Goal: Task Accomplishment & Management: Use online tool/utility

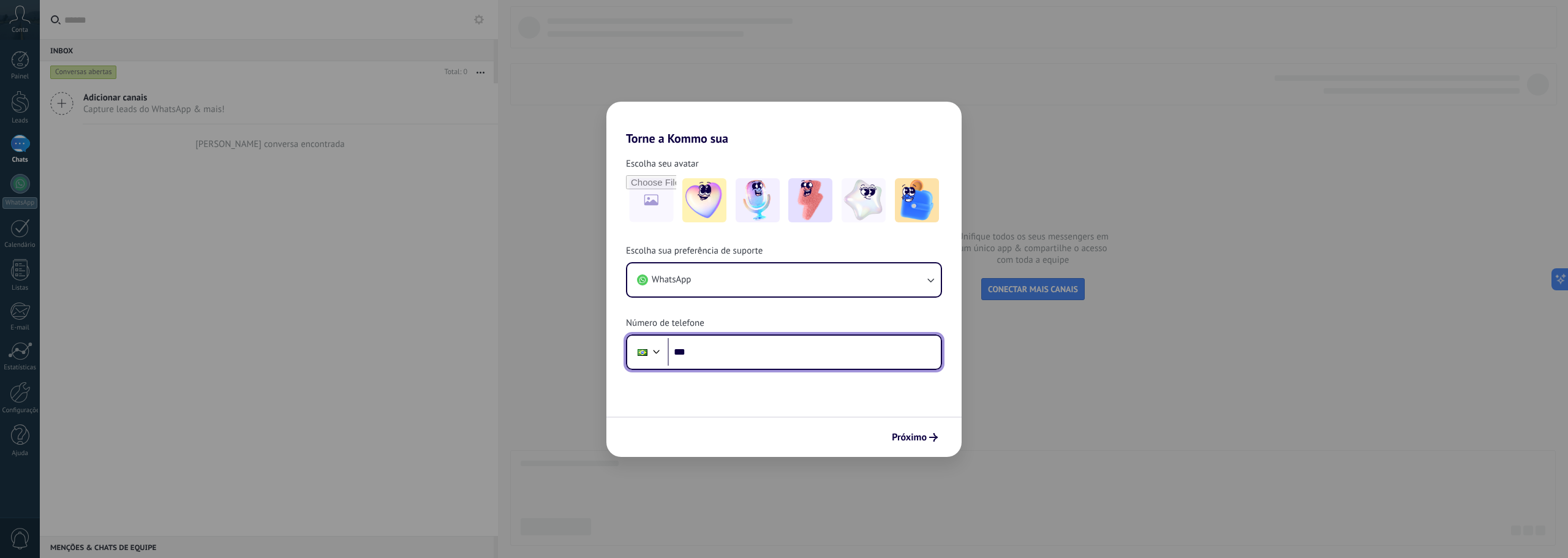
click at [706, 353] on input "***" at bounding box center [805, 352] width 274 height 28
type input "**********"
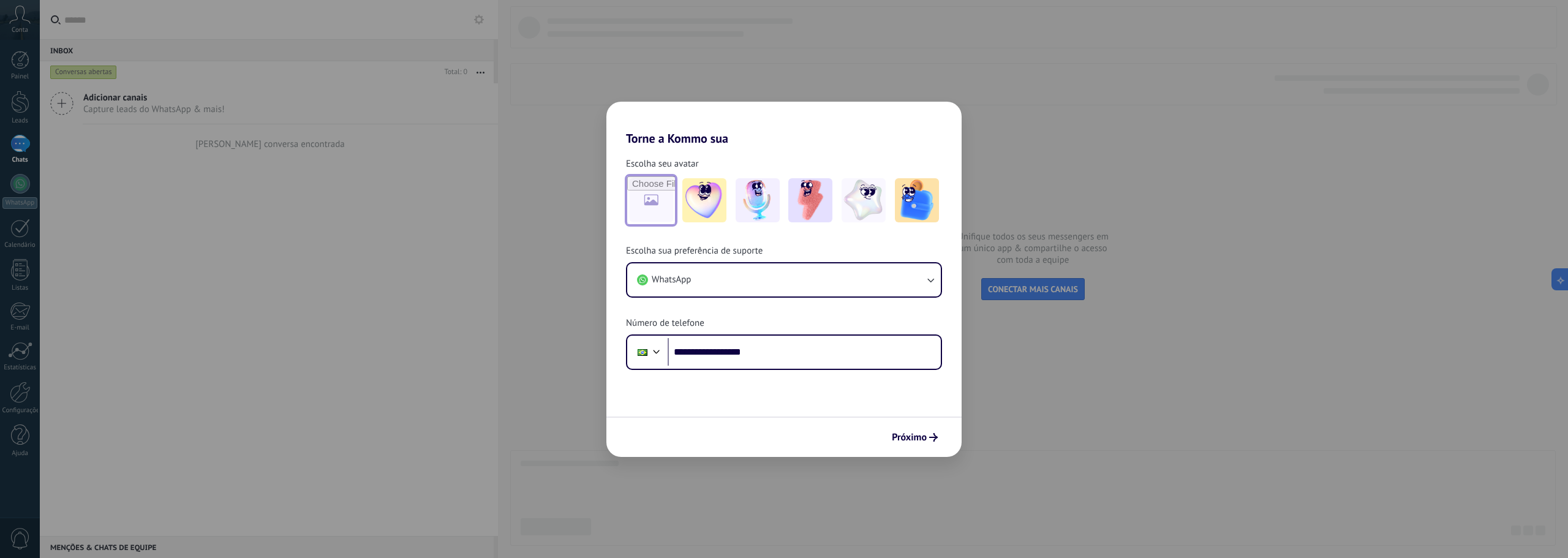
click at [658, 196] on input "file" at bounding box center [651, 200] width 48 height 48
type input "**********"
click at [916, 437] on span "Próximo" at bounding box center [910, 437] width 35 height 9
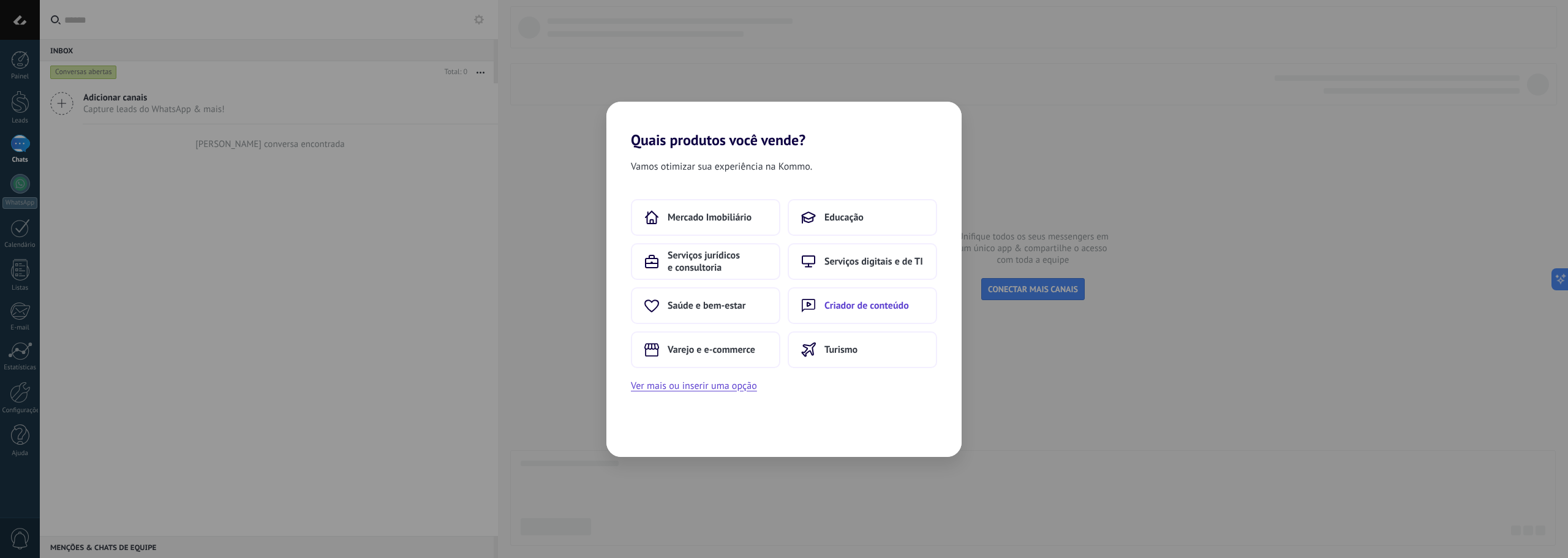
click at [837, 298] on button "Criador de conteúdo" at bounding box center [862, 306] width 149 height 37
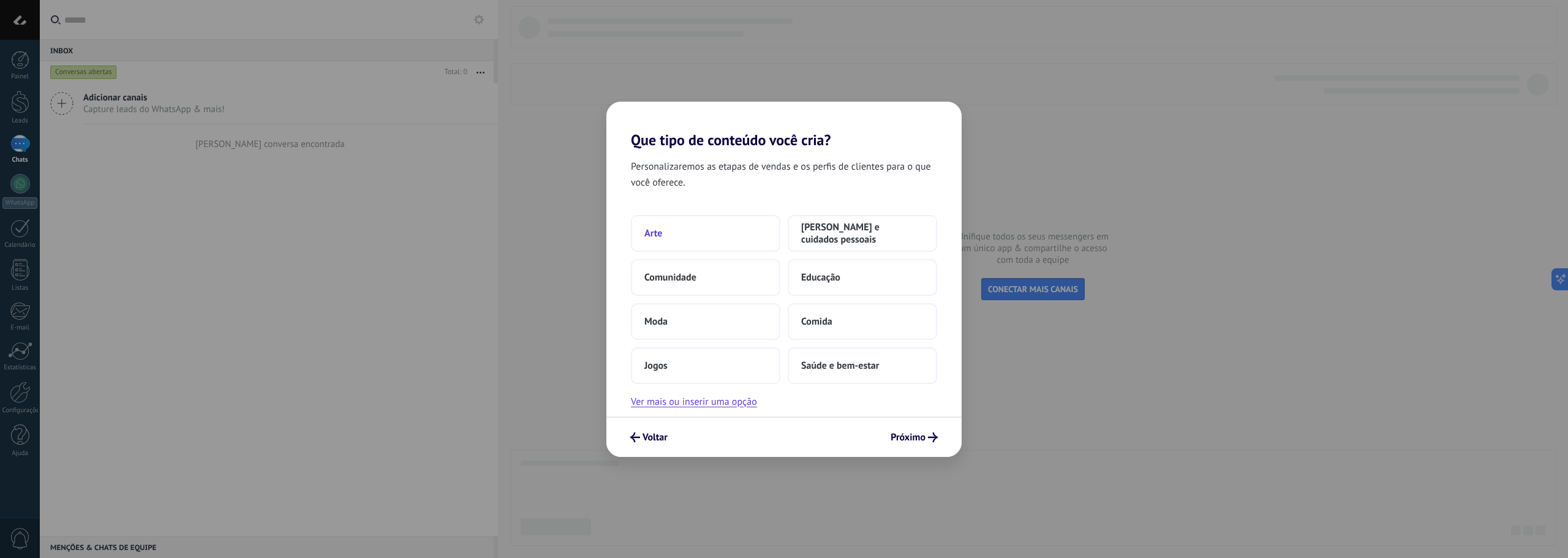
click at [742, 230] on button "Arte" at bounding box center [705, 234] width 149 height 37
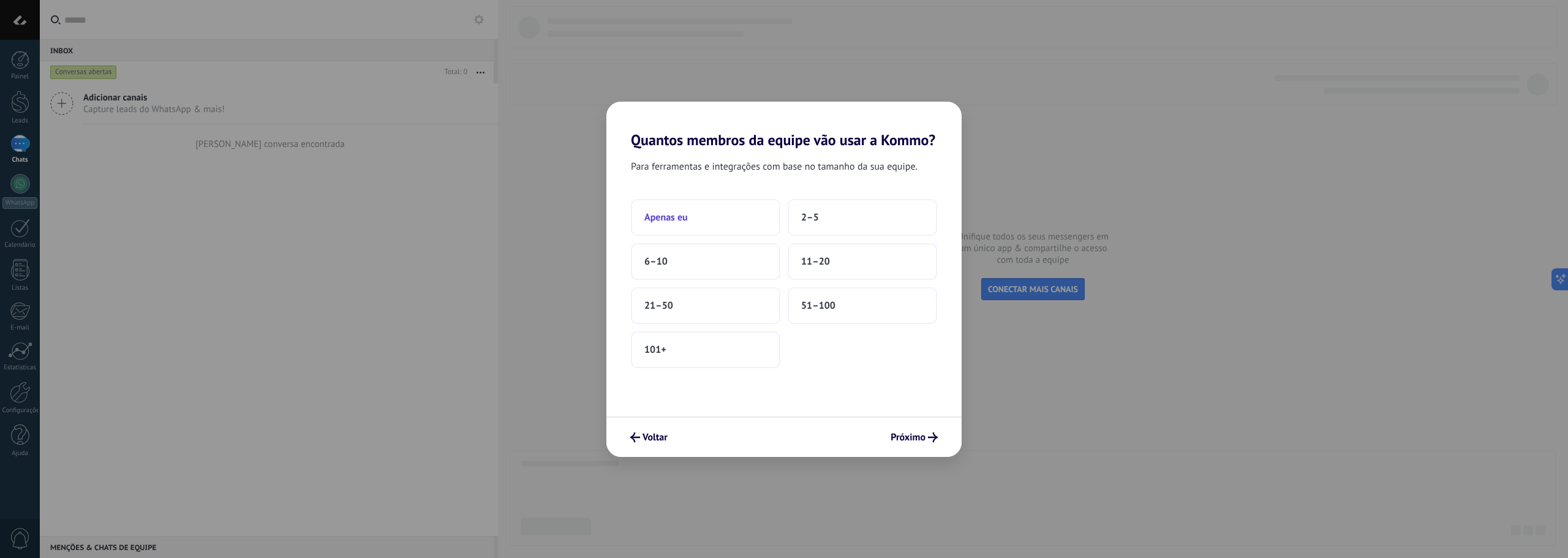
click at [725, 224] on button "Apenas eu" at bounding box center [705, 218] width 149 height 37
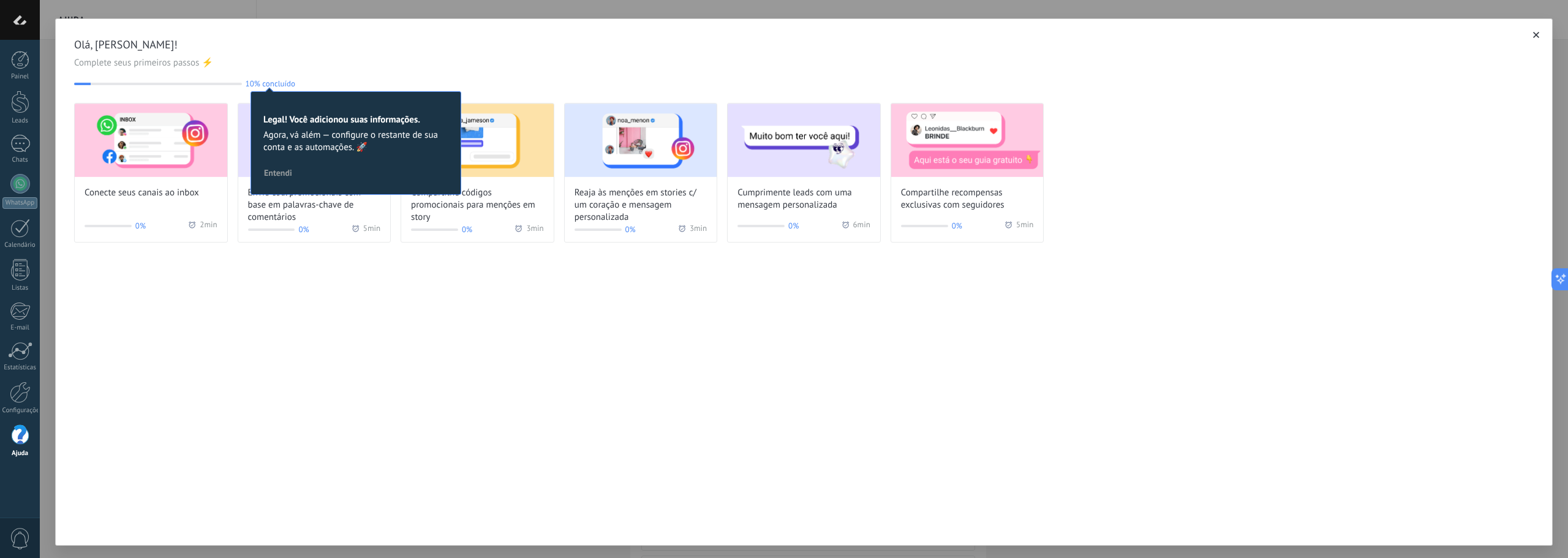
click at [294, 300] on div "Olá, [PERSON_NAME]! Complete seus primeiros passos ⚡ 10% concluído 10 Legal! Vo…" at bounding box center [804, 282] width 1498 height 527
click at [165, 151] on img at bounding box center [151, 140] width 153 height 73
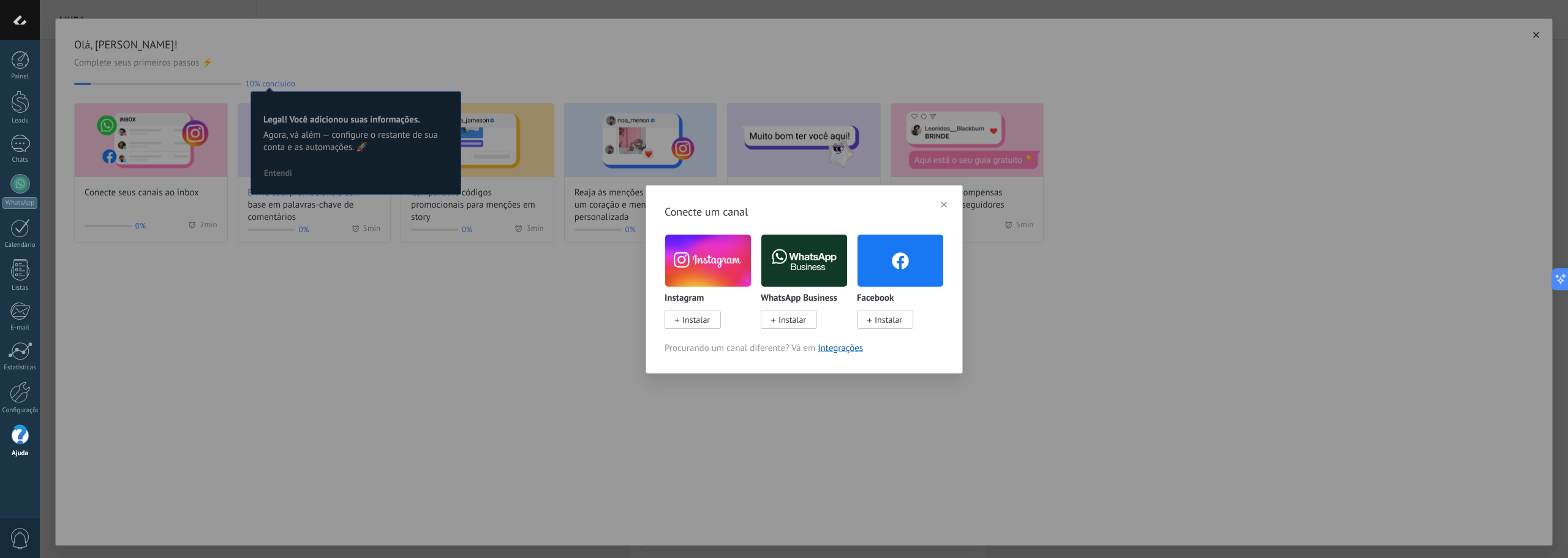
click at [710, 266] on img at bounding box center [708, 260] width 86 height 58
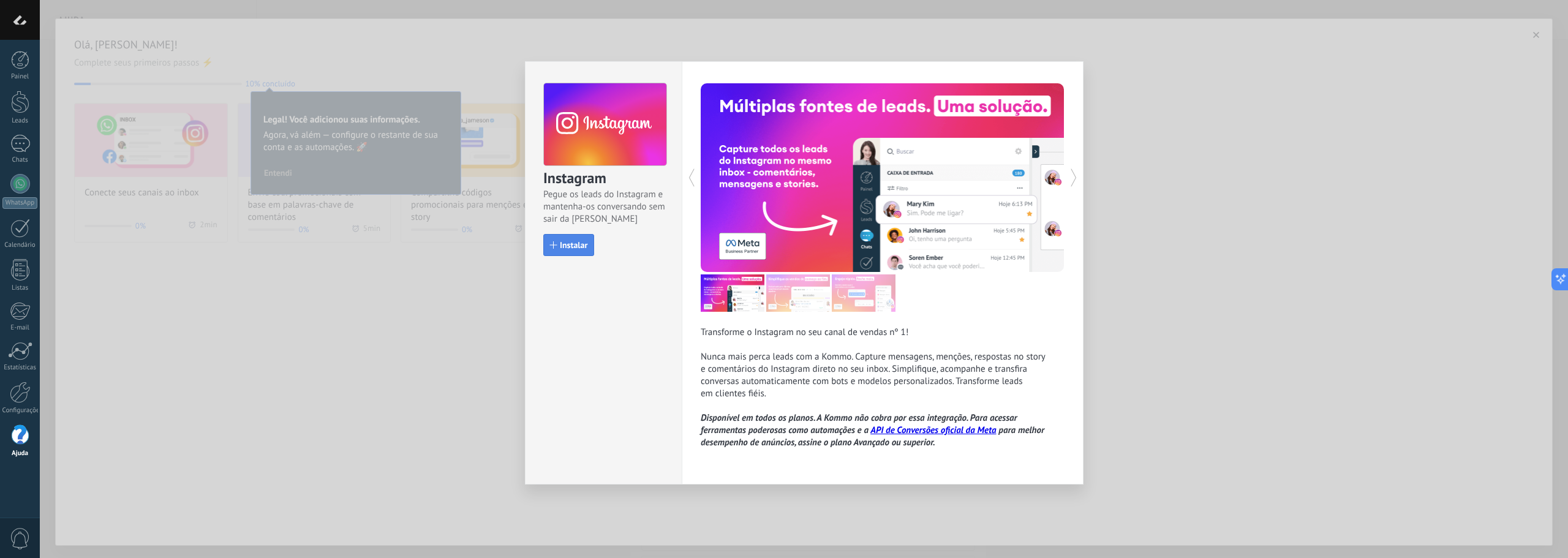
click at [572, 242] on span "Instalar" at bounding box center [574, 245] width 28 height 9
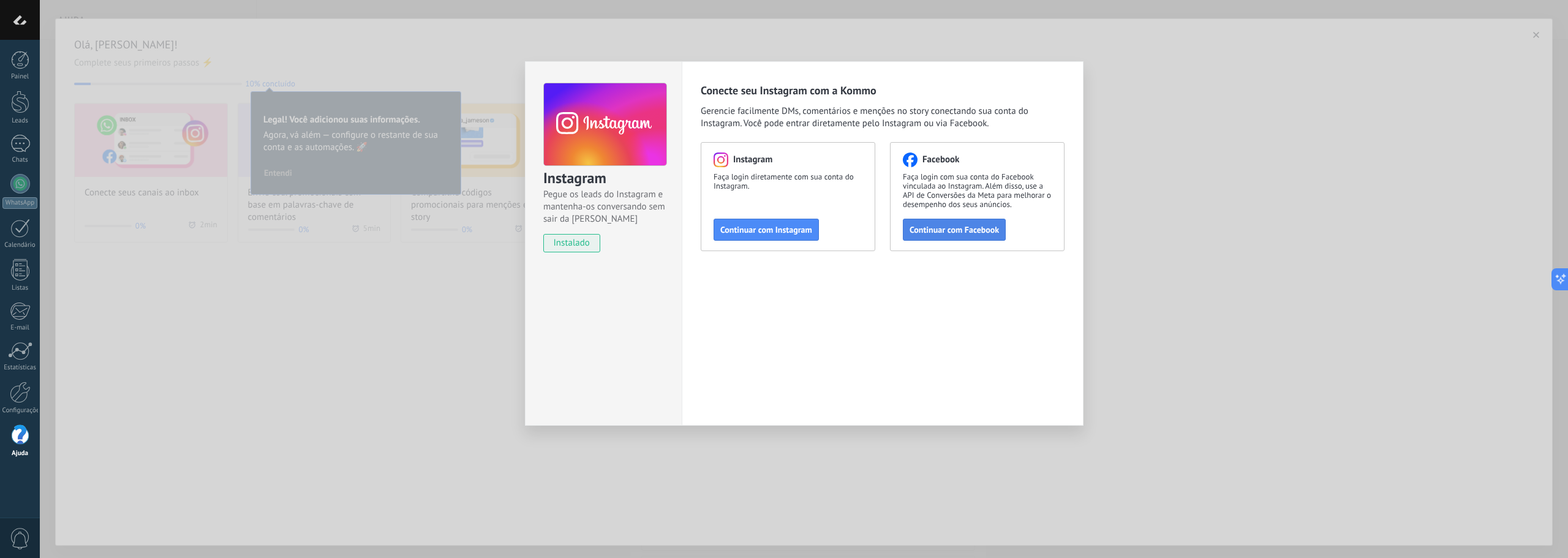
click at [941, 234] on span "Continuar com Facebook" at bounding box center [954, 230] width 89 height 9
click at [1200, 119] on div "Instagram Pegue os leads do Instagram e mantenha-os conversando sem sair da Kom…" at bounding box center [804, 279] width 1529 height 558
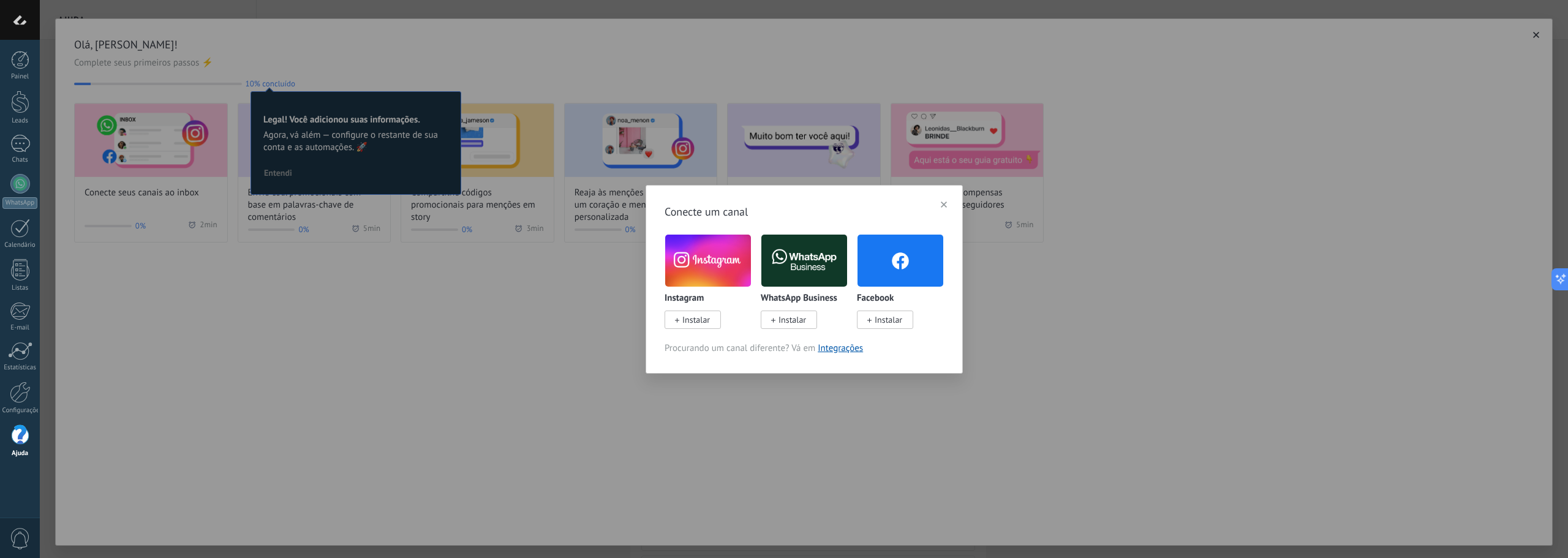
click at [942, 201] on span "button" at bounding box center [944, 204] width 6 height 9
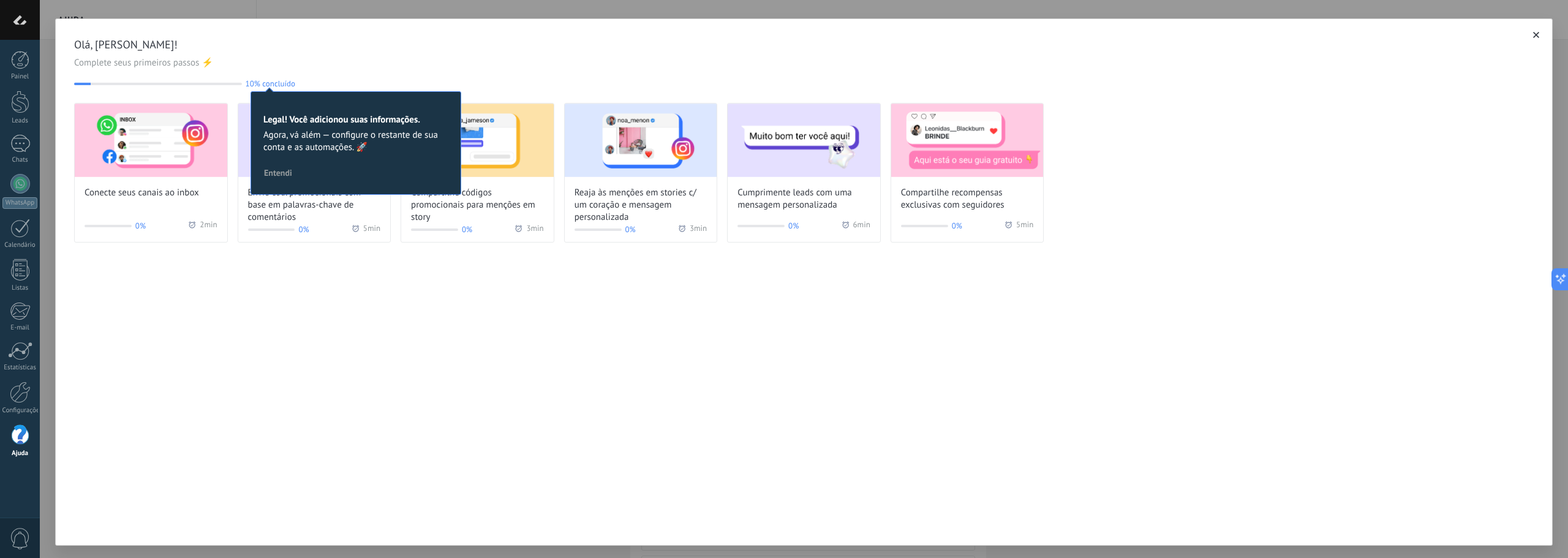
drag, startPoint x: 356, startPoint y: 358, endPoint x: 331, endPoint y: 150, distance: 209.5
click at [354, 355] on div "Olá, [PERSON_NAME]! Complete seus primeiros passos ⚡ 10% concluído 10 Legal! Vo…" at bounding box center [804, 282] width 1498 height 527
click at [16, 60] on div at bounding box center [20, 60] width 18 height 18
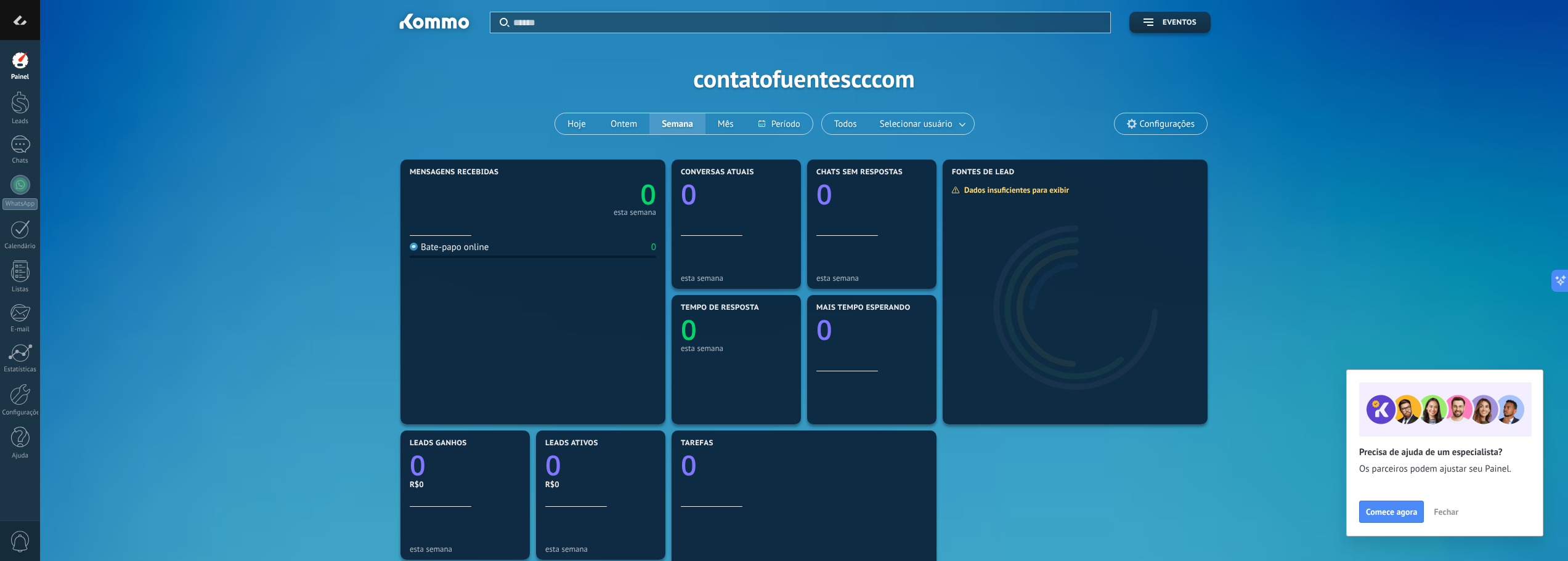
click at [1446, 511] on span "Fechar" at bounding box center [1446, 512] width 25 height 9
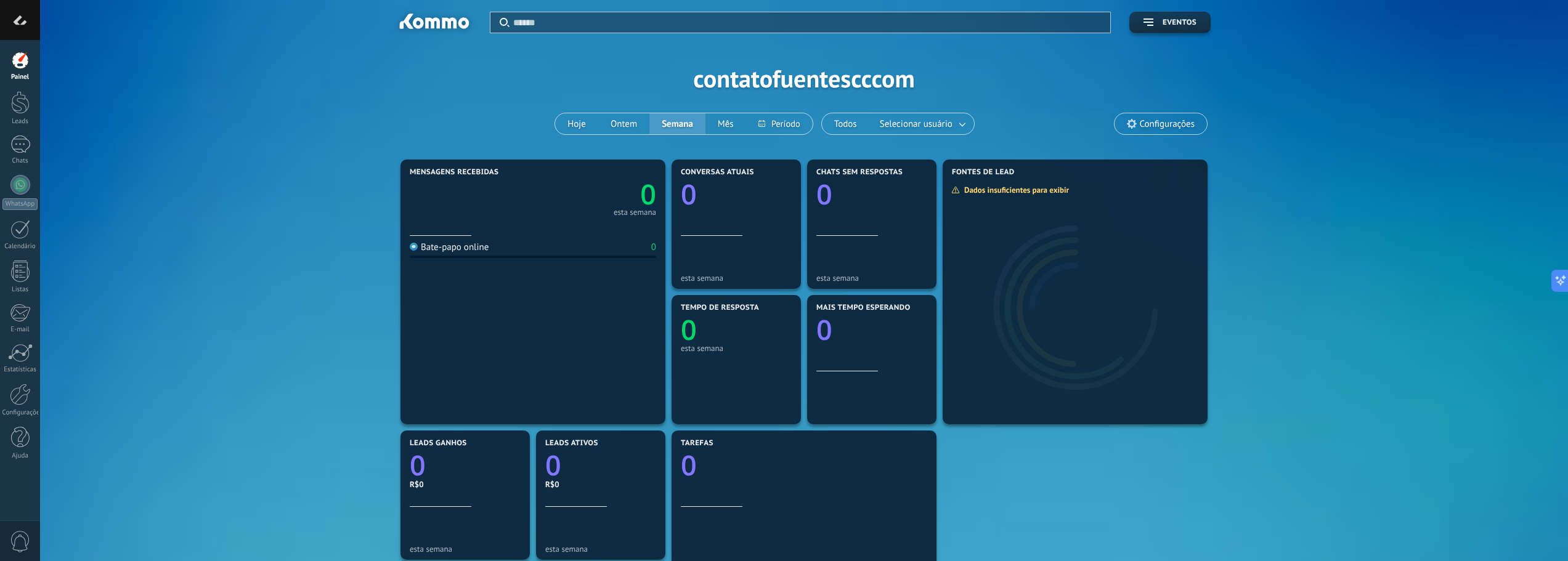
click at [1409, 384] on div "Mensagens recebidas 0 esta semana Bate-papo online 0 Conversas atuais 0 esta se…" at bounding box center [804, 495] width 1491 height 677
click at [922, 122] on span "Selecionar usuário" at bounding box center [916, 124] width 78 height 17
click at [960, 123] on link at bounding box center [963, 124] width 22 height 20
click at [1010, 80] on div "Aplicar Eventos contatofuentescccom Hoje Ontem Semana Mês Todos Selecionar usuá…" at bounding box center [804, 78] width 1491 height 157
click at [18, 151] on div at bounding box center [20, 144] width 20 height 18
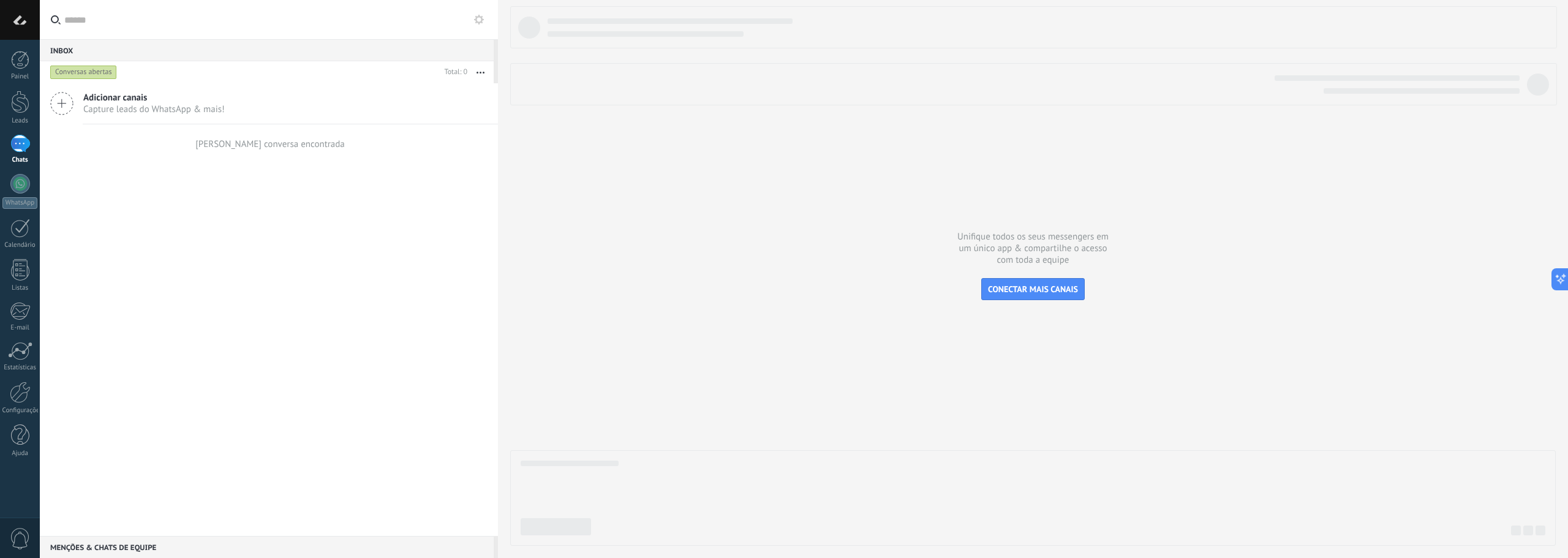
click at [69, 104] on icon at bounding box center [62, 103] width 23 height 23
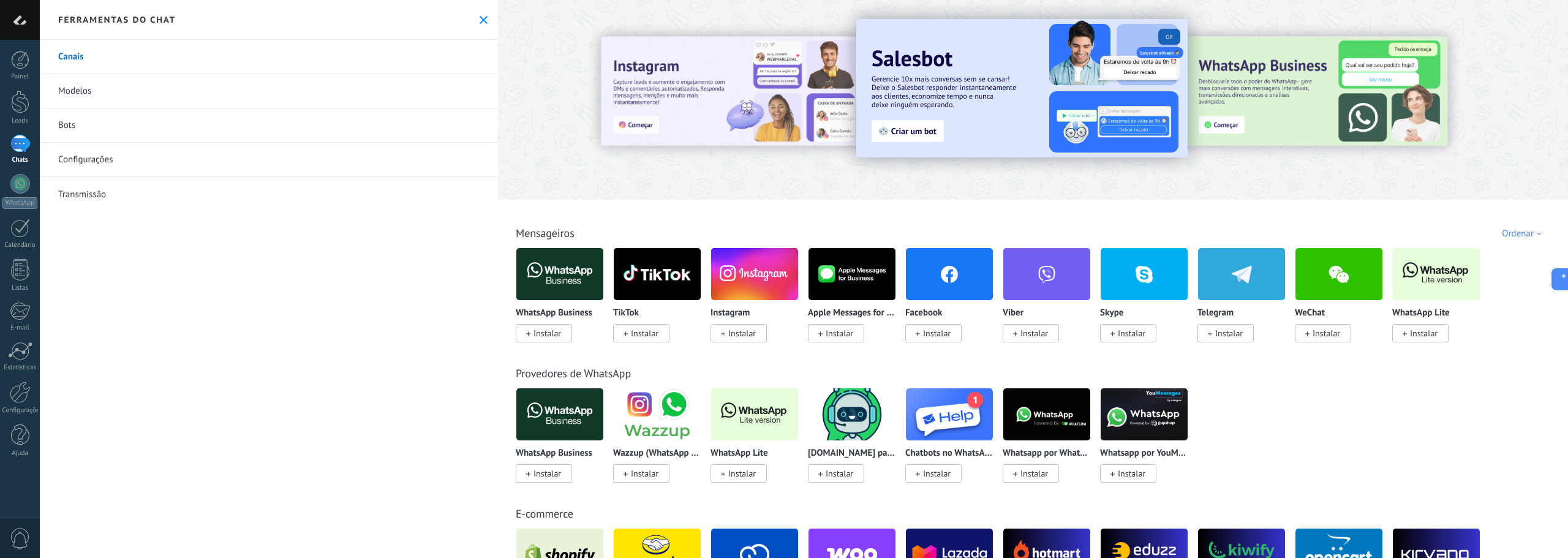
click at [551, 335] on span "Instalar" at bounding box center [547, 332] width 28 height 11
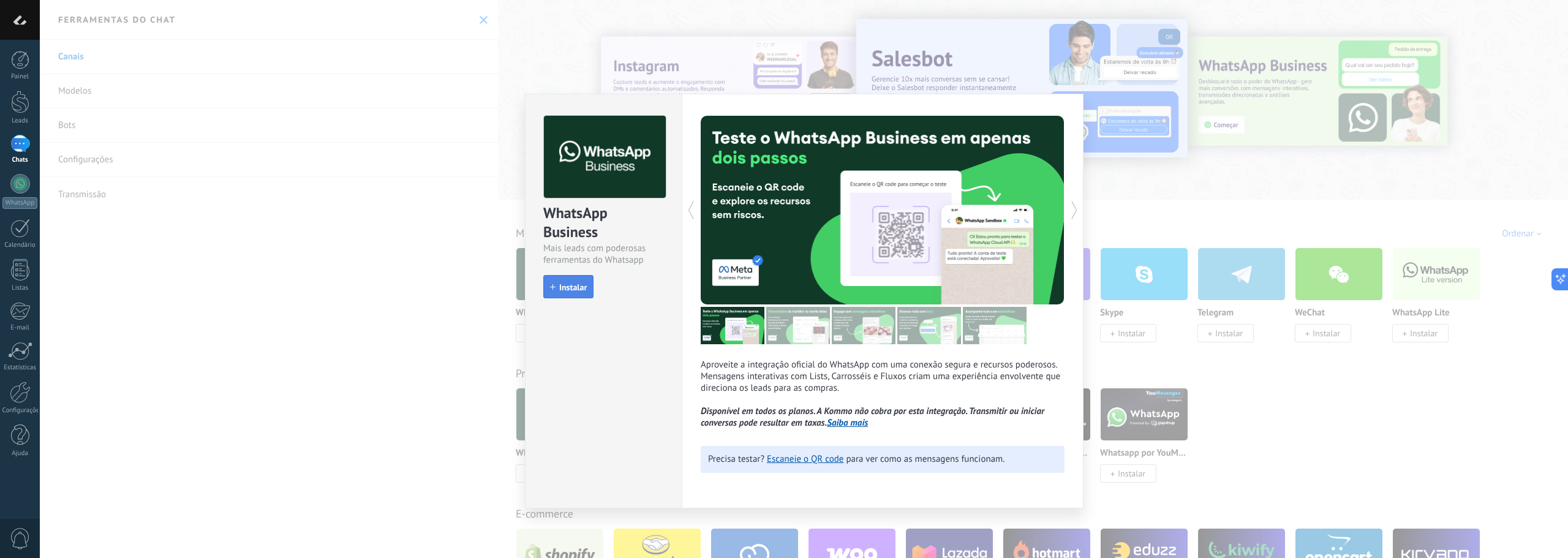
click at [570, 287] on span "Instalar" at bounding box center [573, 287] width 28 height 9
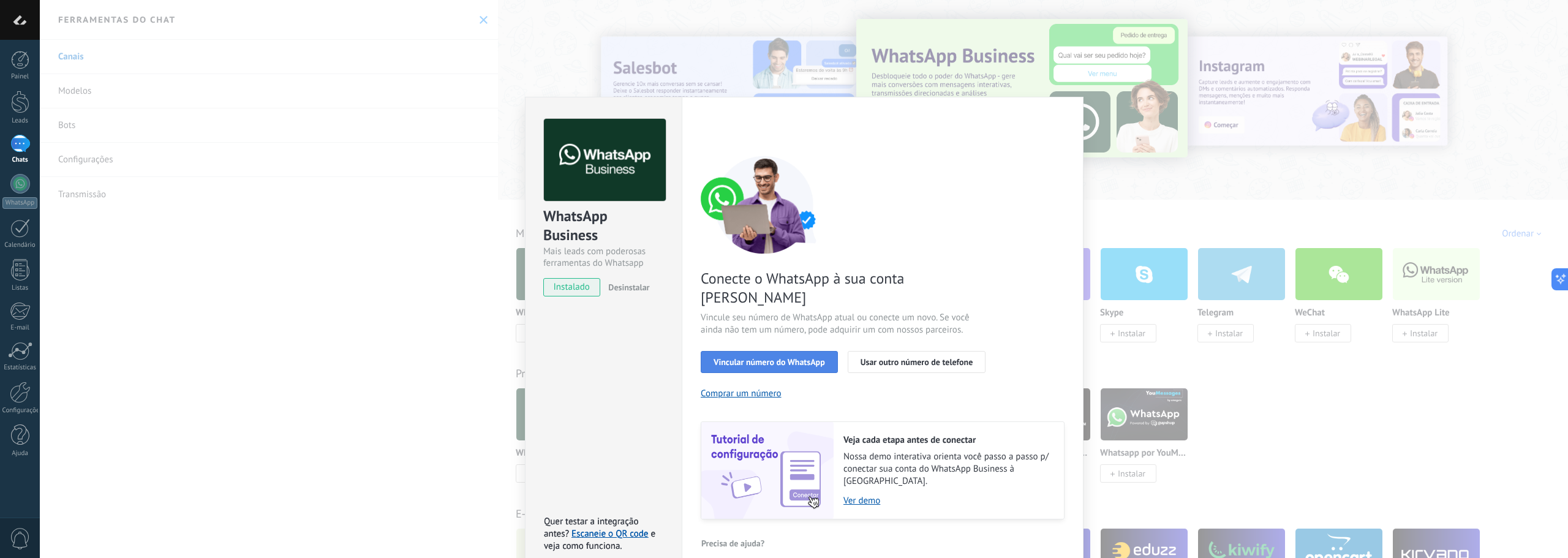
click at [787, 358] on span "Vincular número do WhatsApp" at bounding box center [769, 362] width 111 height 9
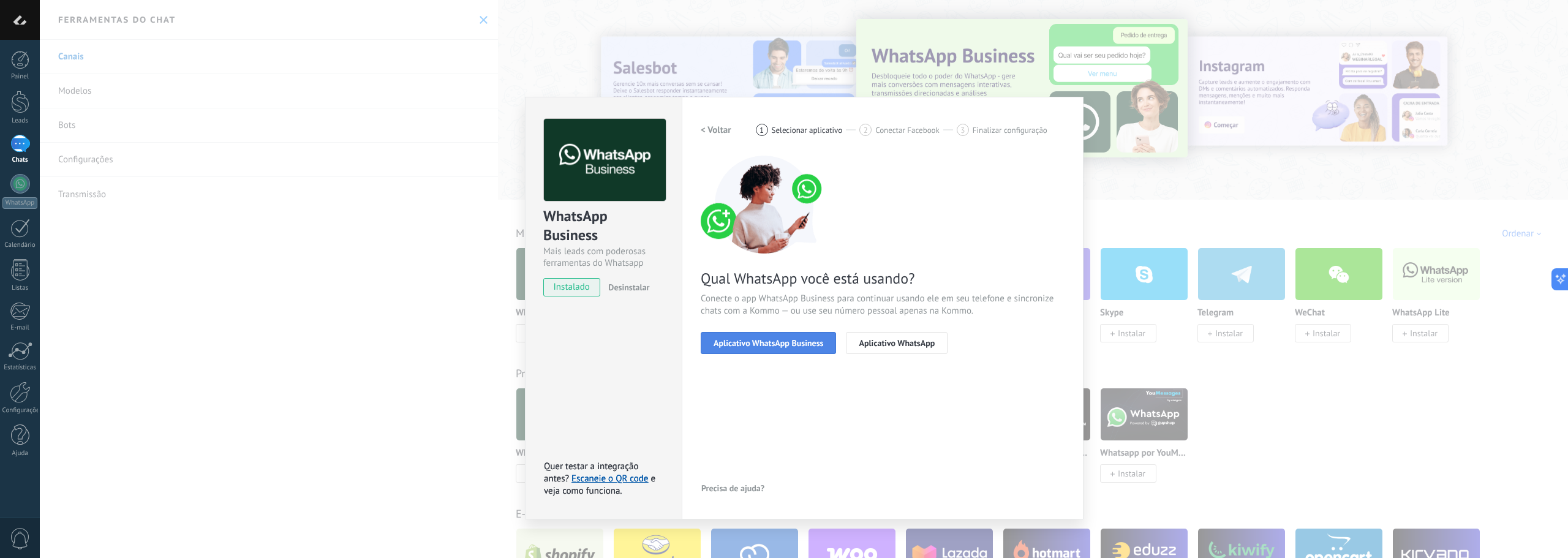
click at [787, 346] on span "Aplicativo WhatsApp Business" at bounding box center [768, 343] width 110 height 9
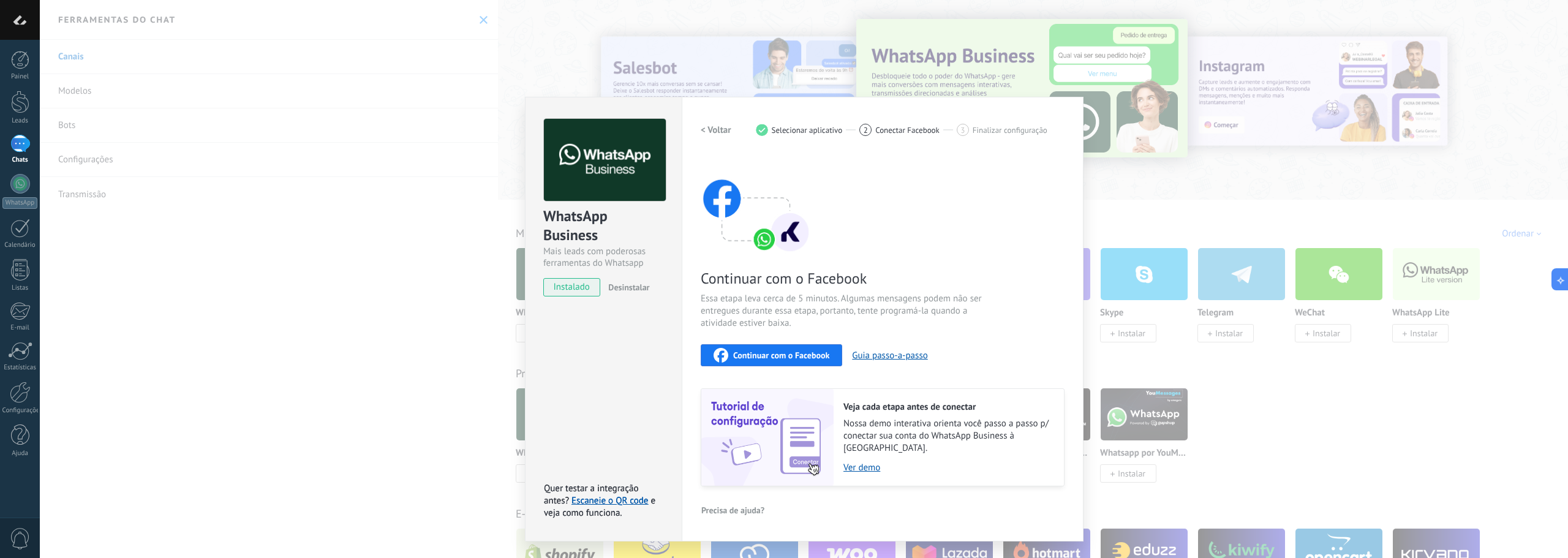
click at [784, 351] on span "Continuar com o Facebook" at bounding box center [781, 355] width 96 height 9
